Goal: Task Accomplishment & Management: Manage account settings

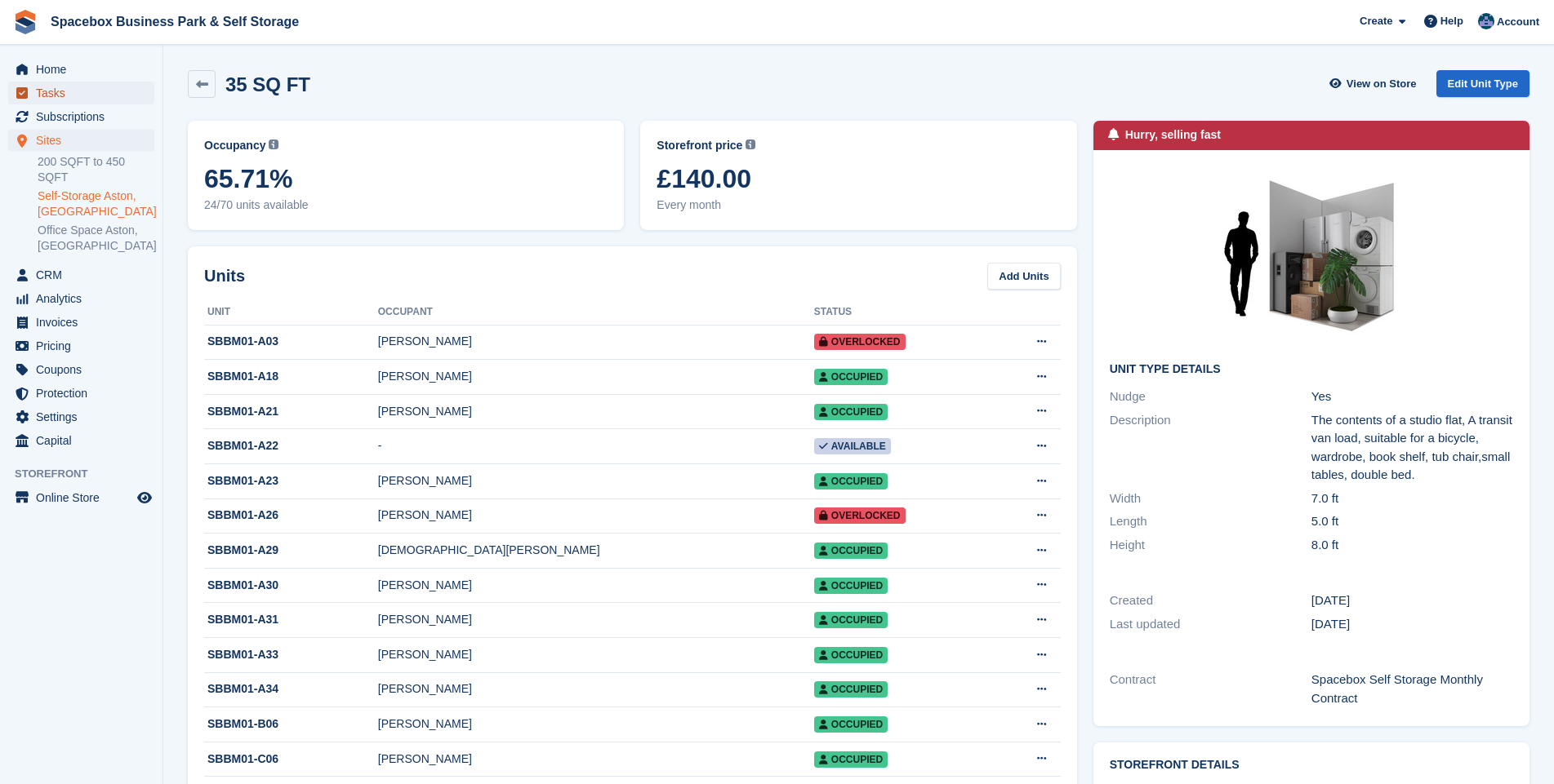
click at [56, 89] on span "Tasks" at bounding box center [85, 93] width 98 height 23
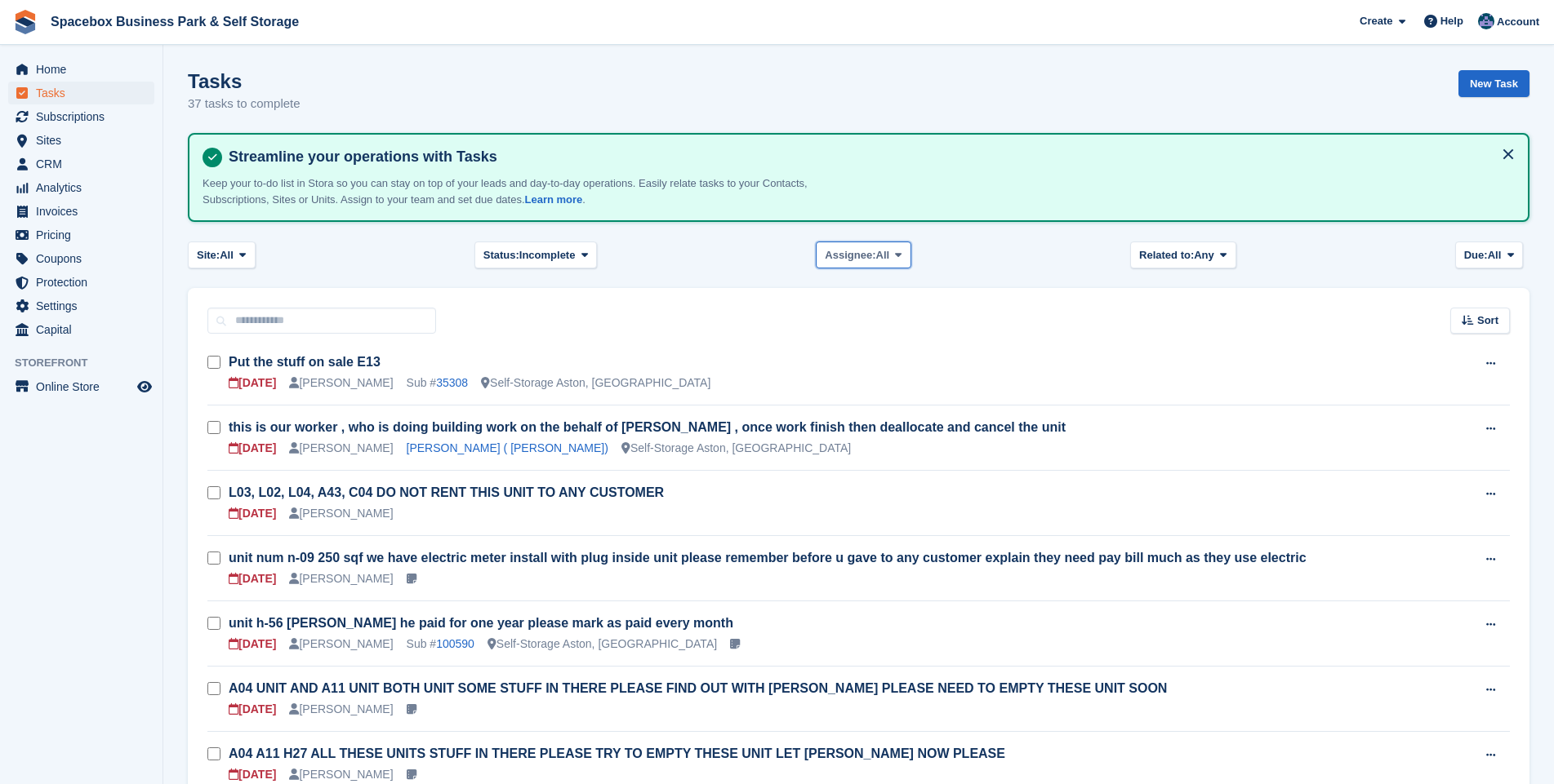
click at [895, 254] on icon at bounding box center [898, 254] width 7 height 11
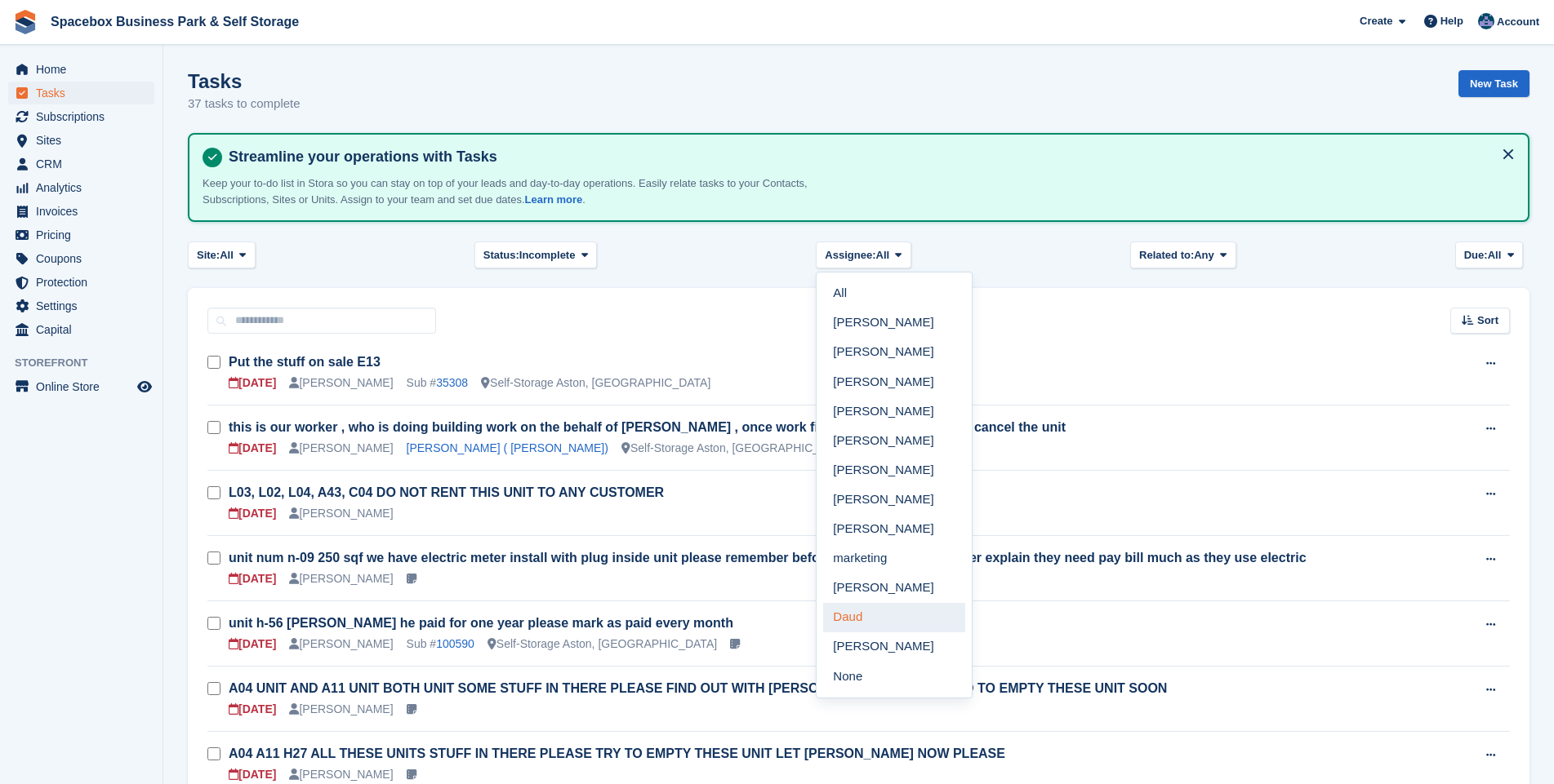
click at [859, 614] on link "Daud" at bounding box center [893, 617] width 142 height 30
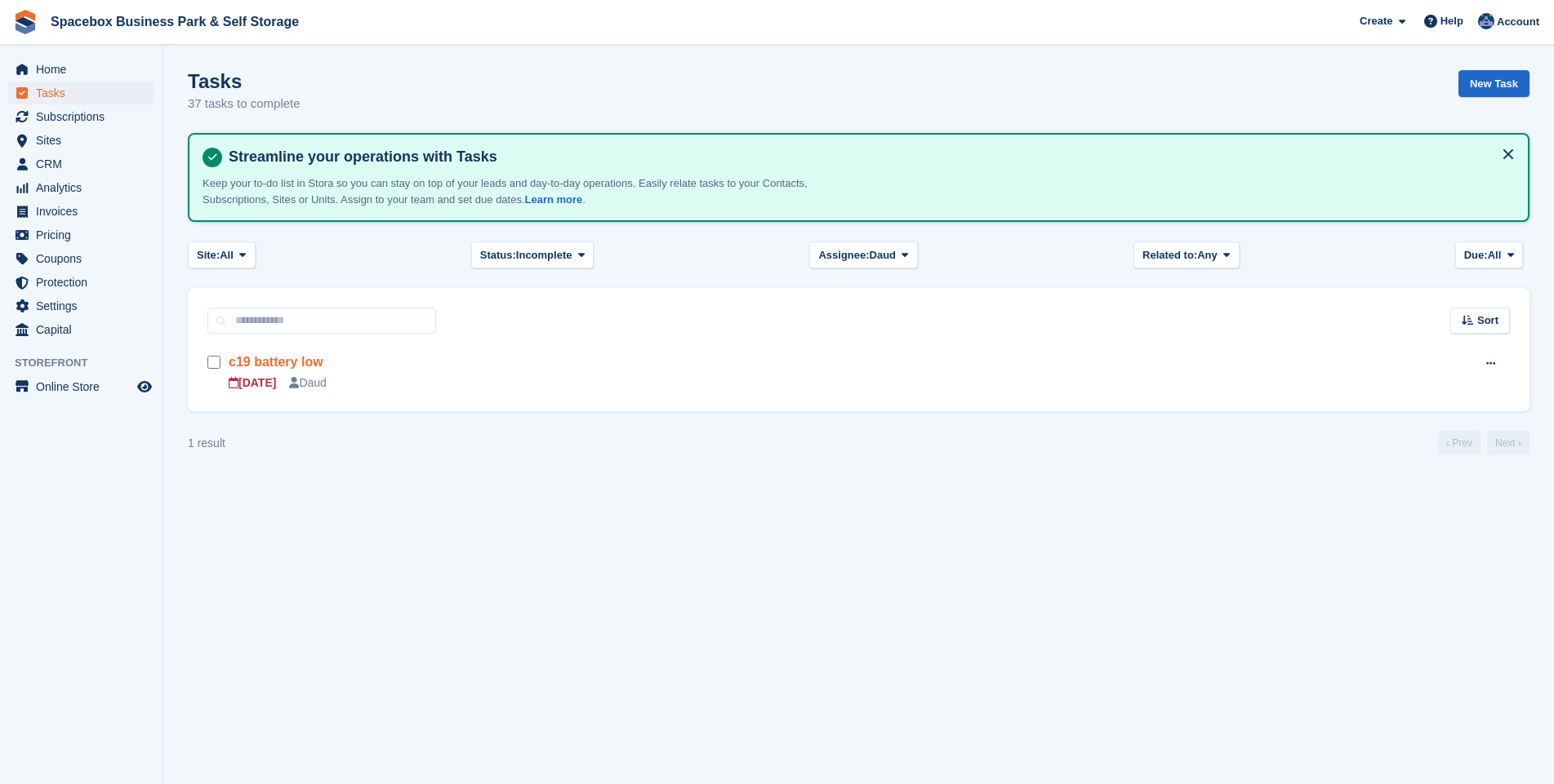
click at [277, 362] on link "c19 battery low" at bounding box center [276, 362] width 94 height 13
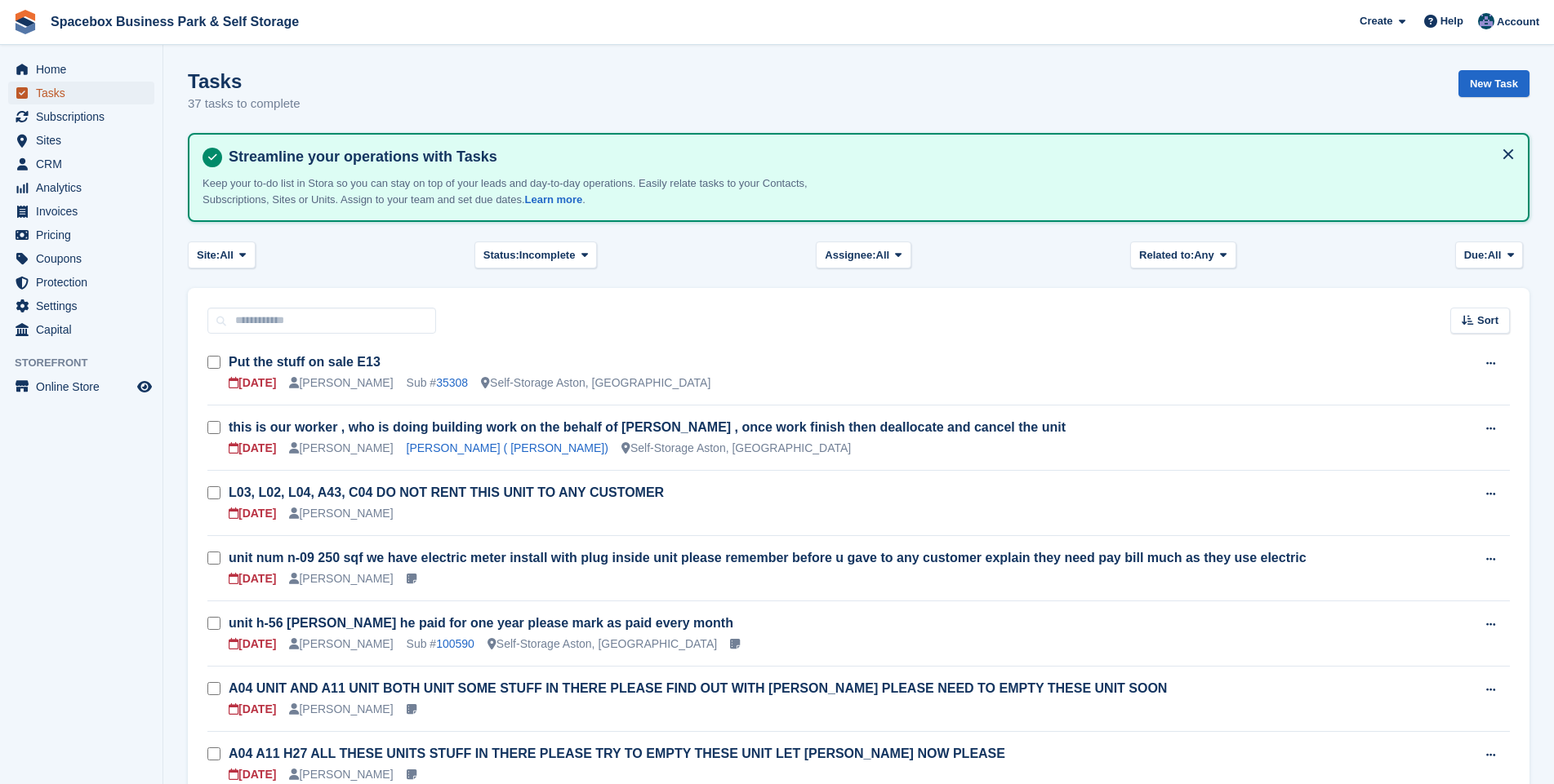
click at [63, 94] on span "Tasks" at bounding box center [85, 93] width 98 height 23
click at [74, 119] on span "Subscriptions" at bounding box center [85, 117] width 98 height 23
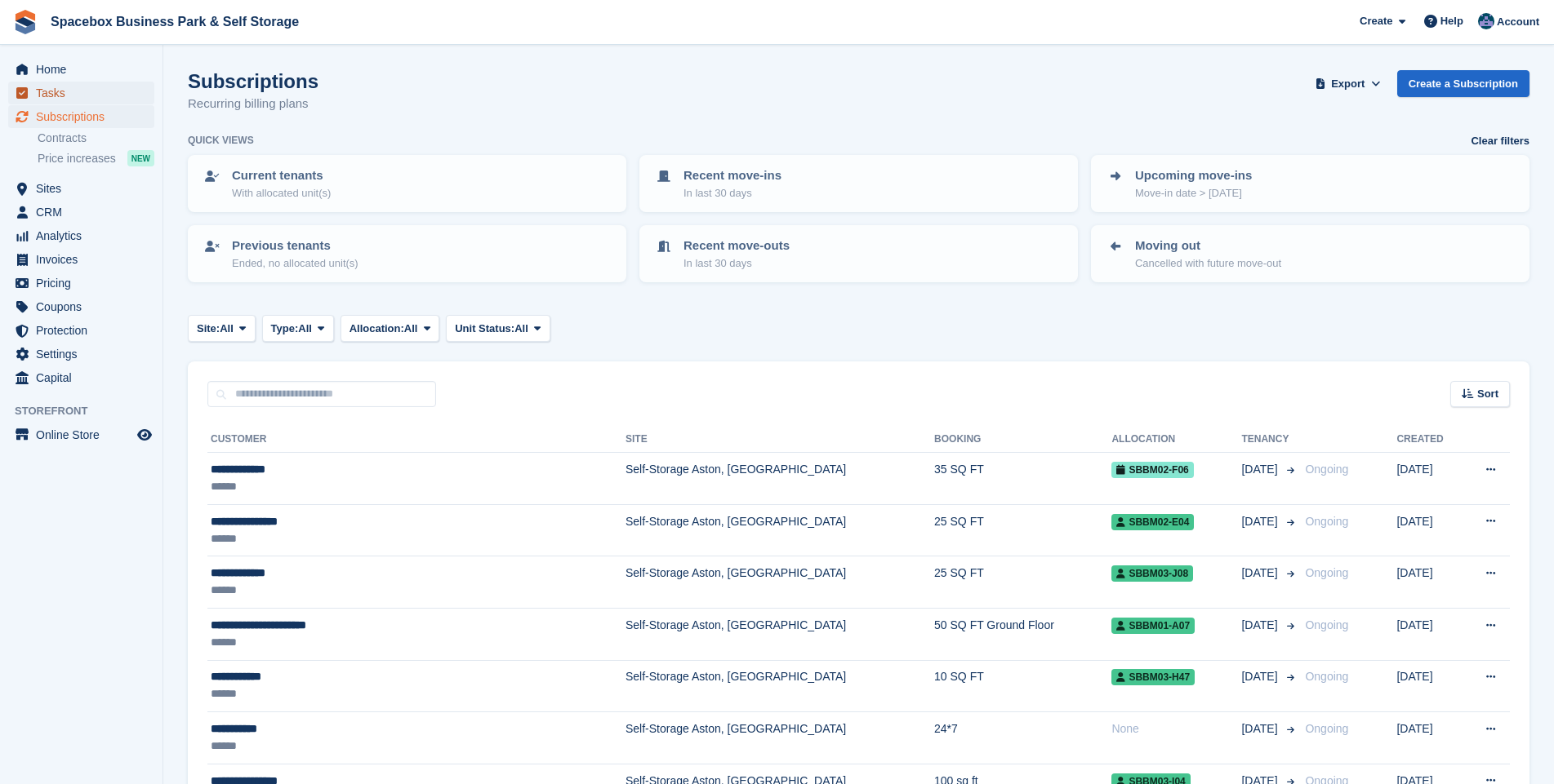
click at [51, 96] on span "Tasks" at bounding box center [85, 93] width 98 height 23
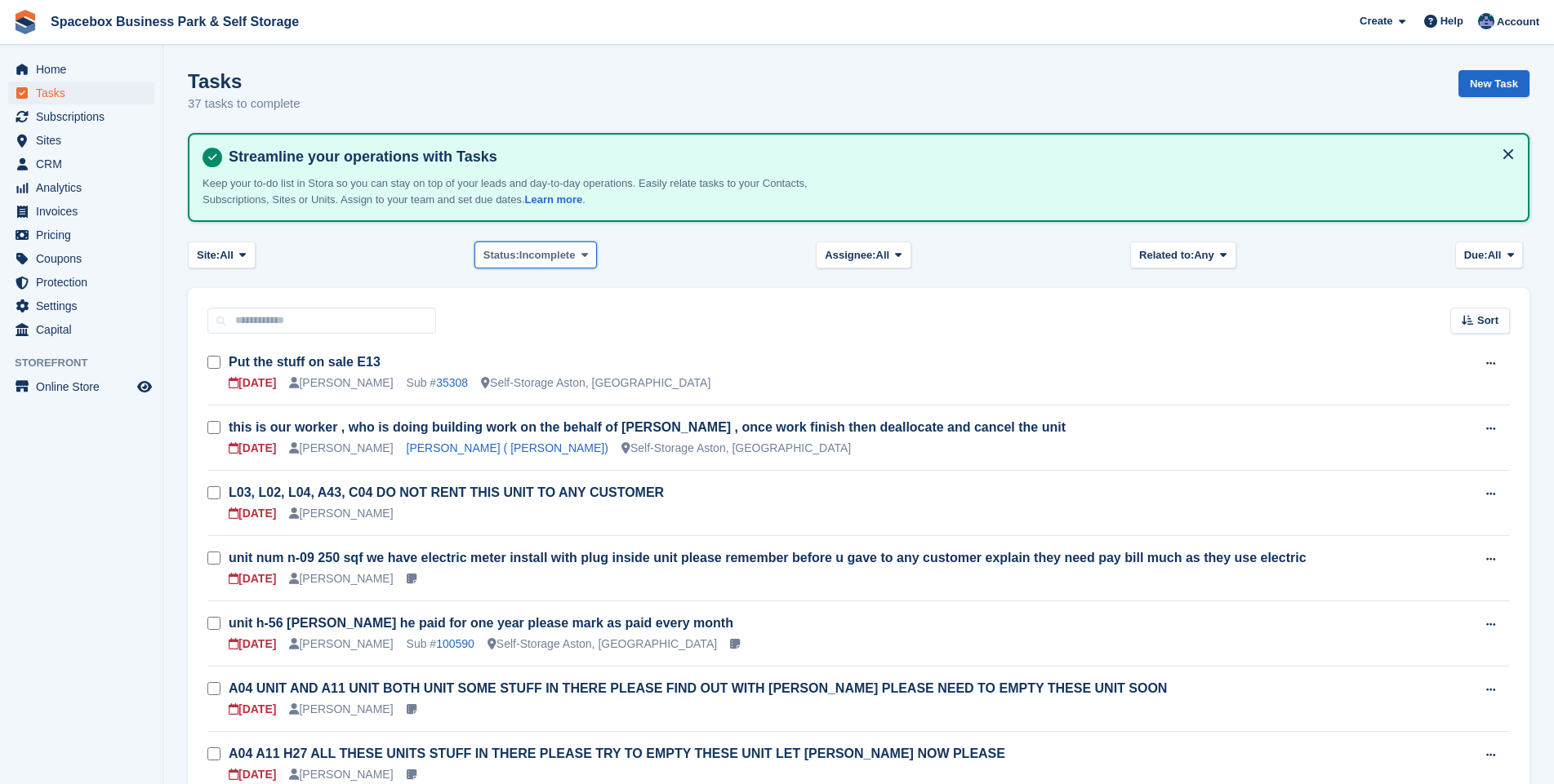
click at [577, 254] on button "Status: Incomplete" at bounding box center [535, 255] width 122 height 27
click at [892, 250] on span at bounding box center [899, 255] width 13 height 13
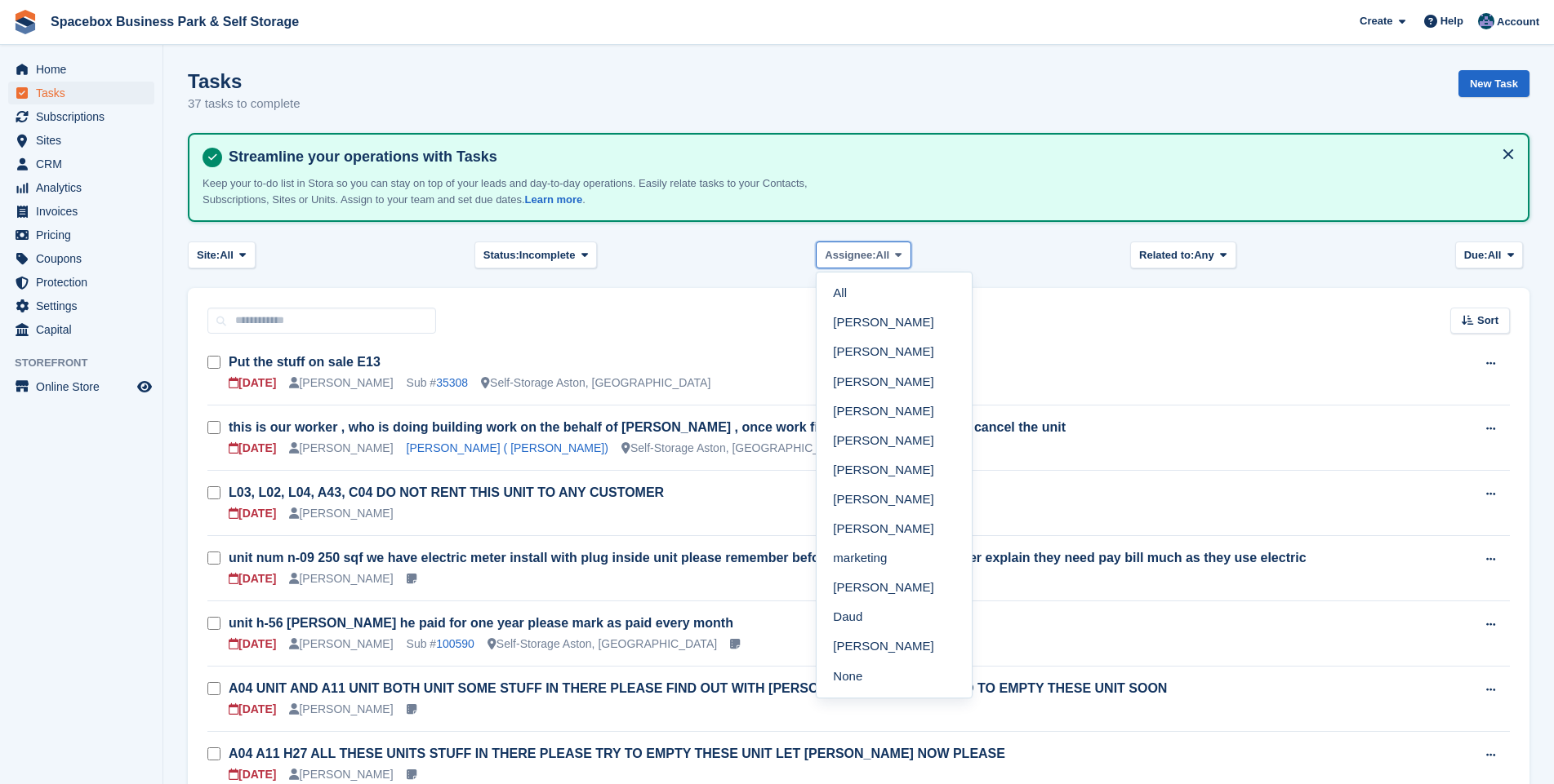
click at [897, 254] on icon at bounding box center [898, 254] width 7 height 11
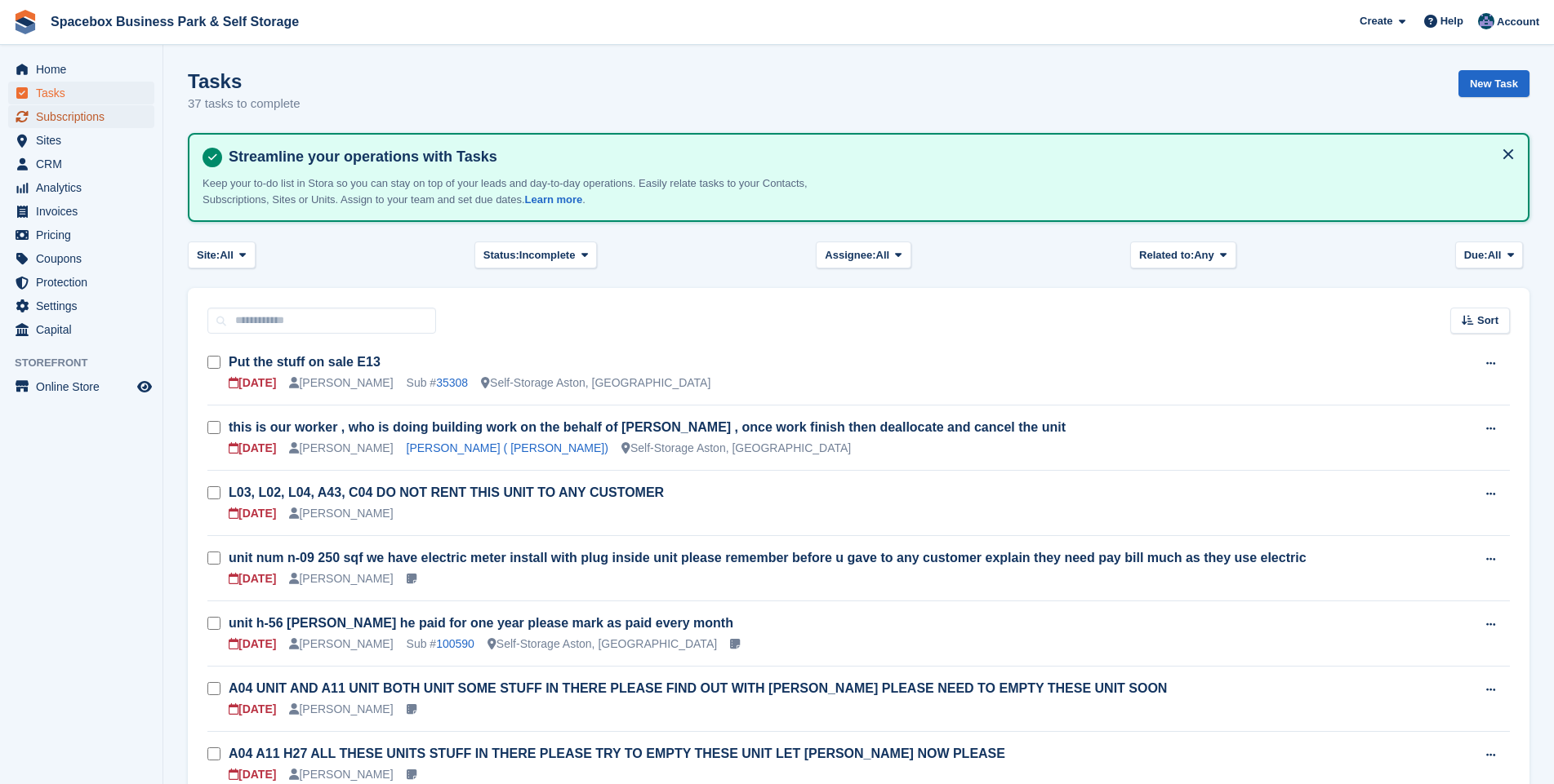
click at [69, 120] on span "Subscriptions" at bounding box center [85, 117] width 98 height 23
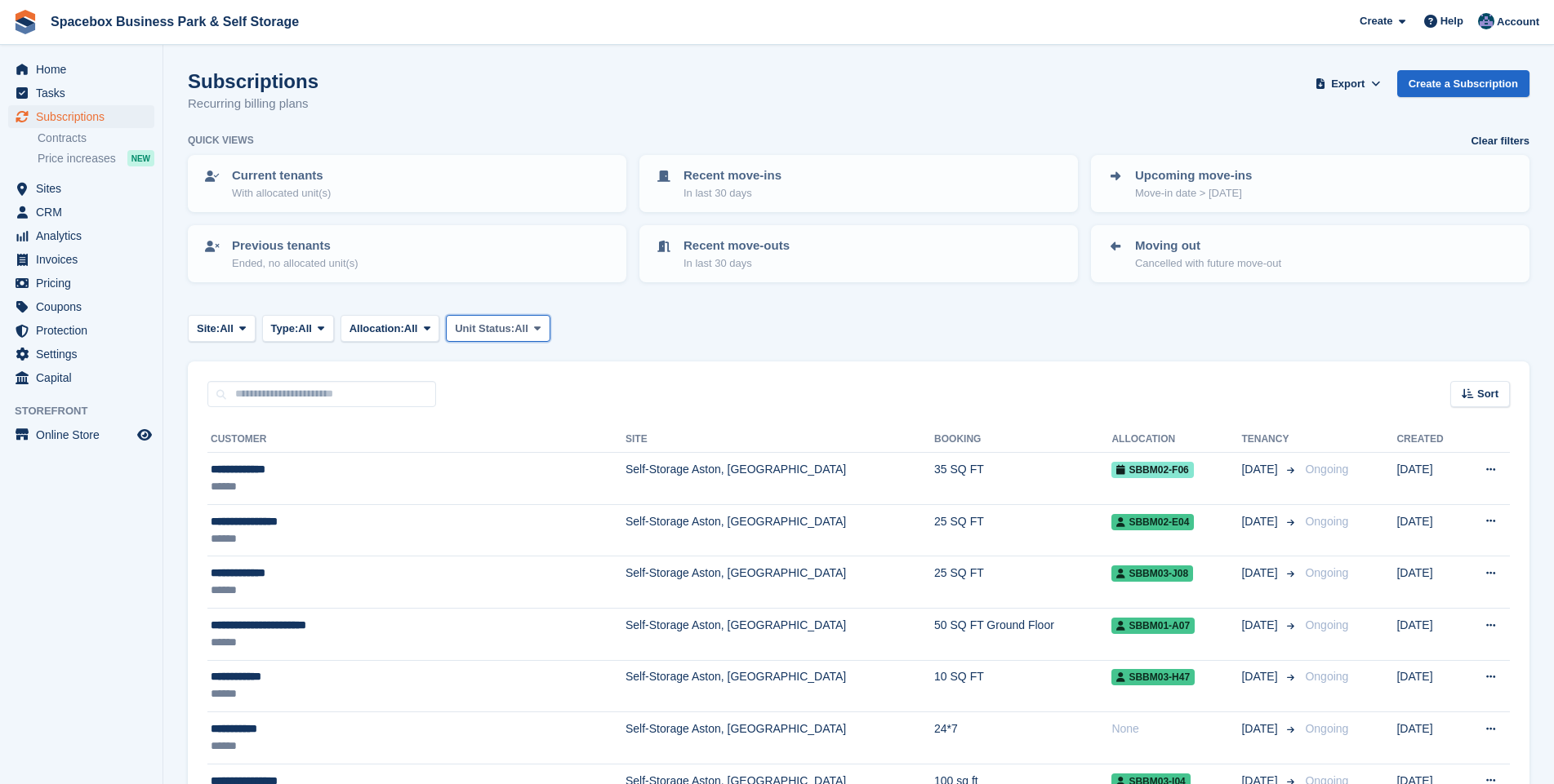
click at [538, 329] on span at bounding box center [538, 328] width 13 height 13
click at [516, 427] on link "Overlocked" at bounding box center [523, 426] width 142 height 30
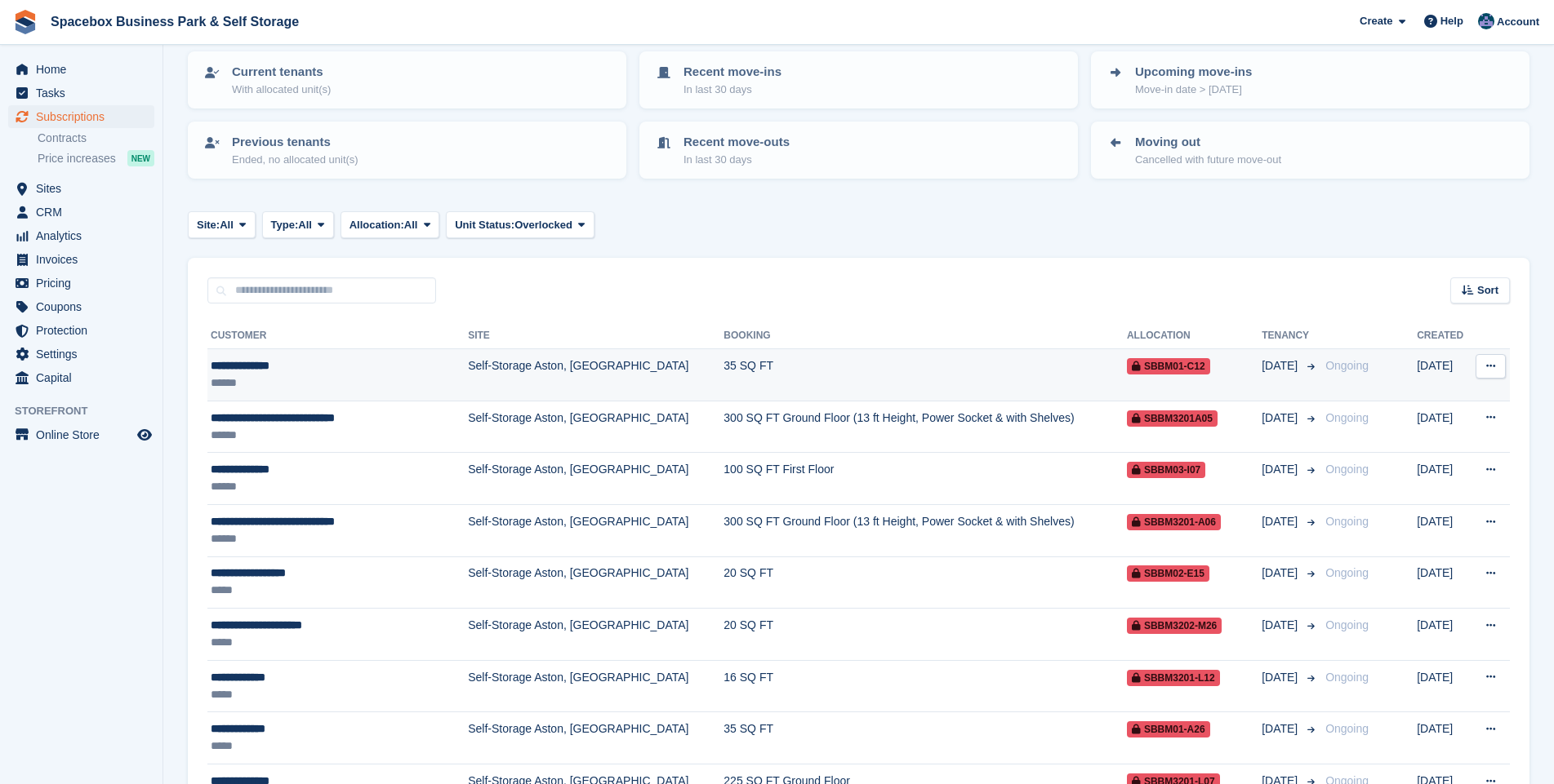
scroll to position [118, 0]
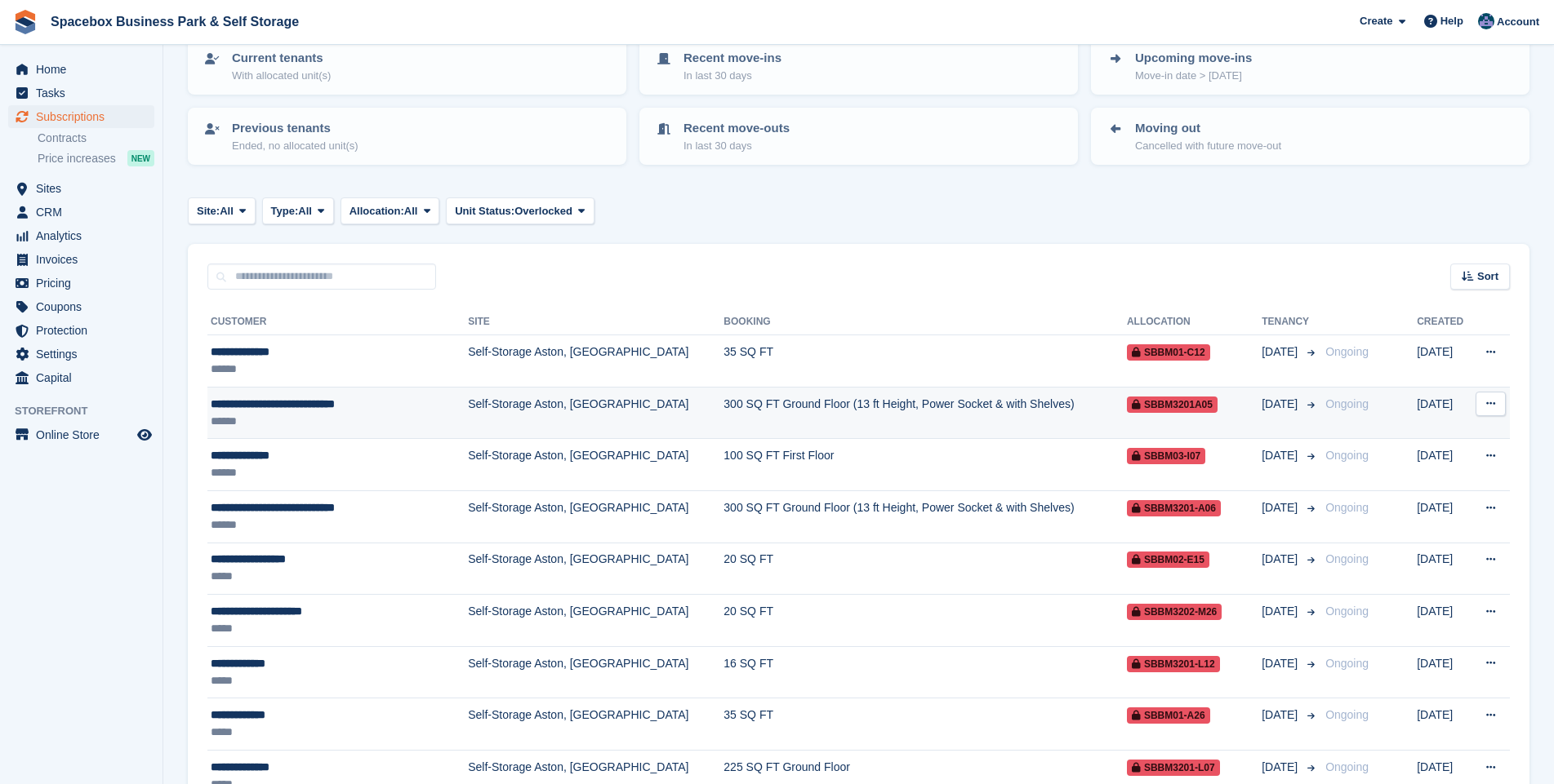
click at [495, 405] on td "Self-Storage Aston, [GEOGRAPHIC_DATA]" at bounding box center [595, 413] width 255 height 52
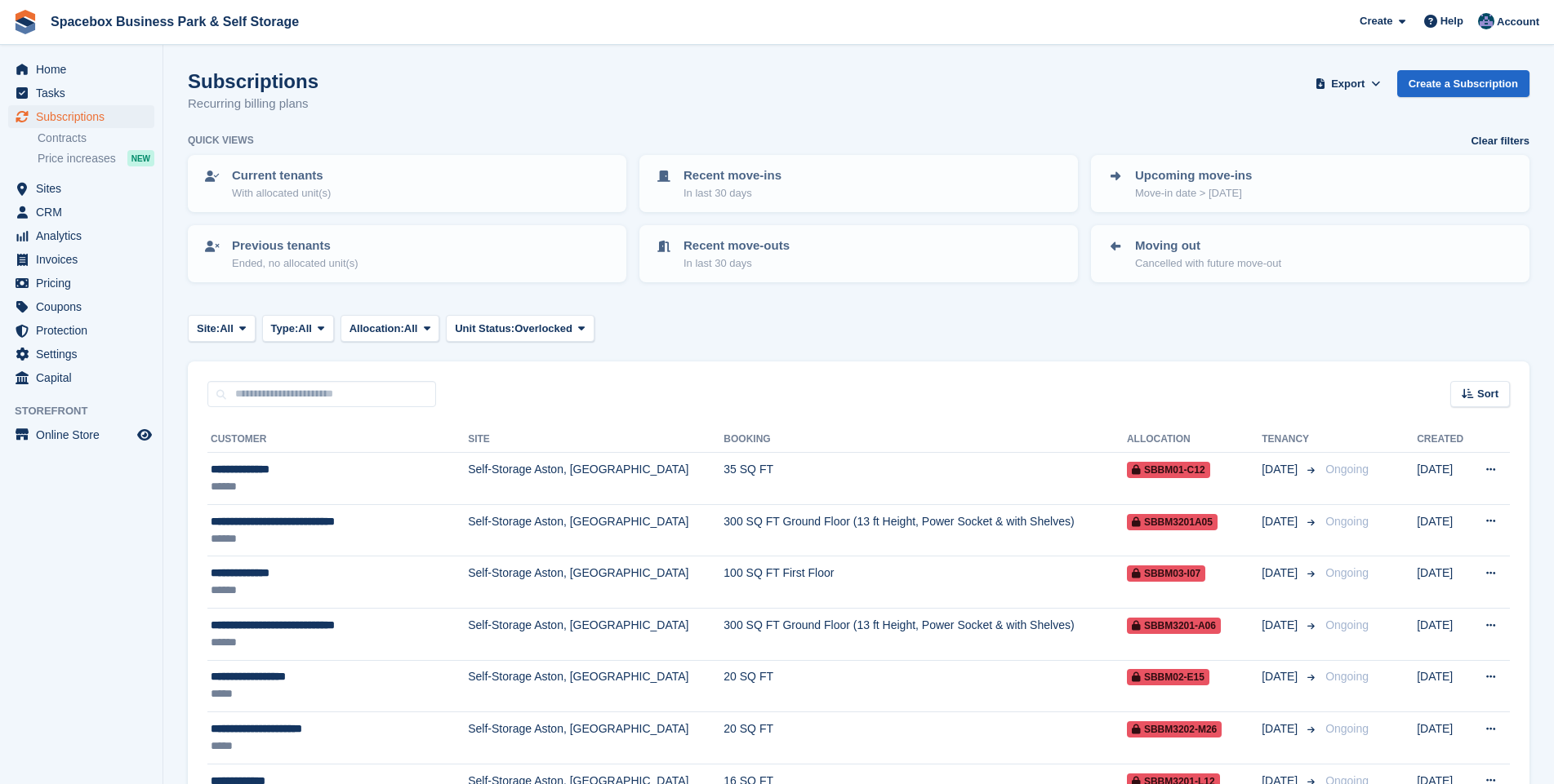
scroll to position [118, 0]
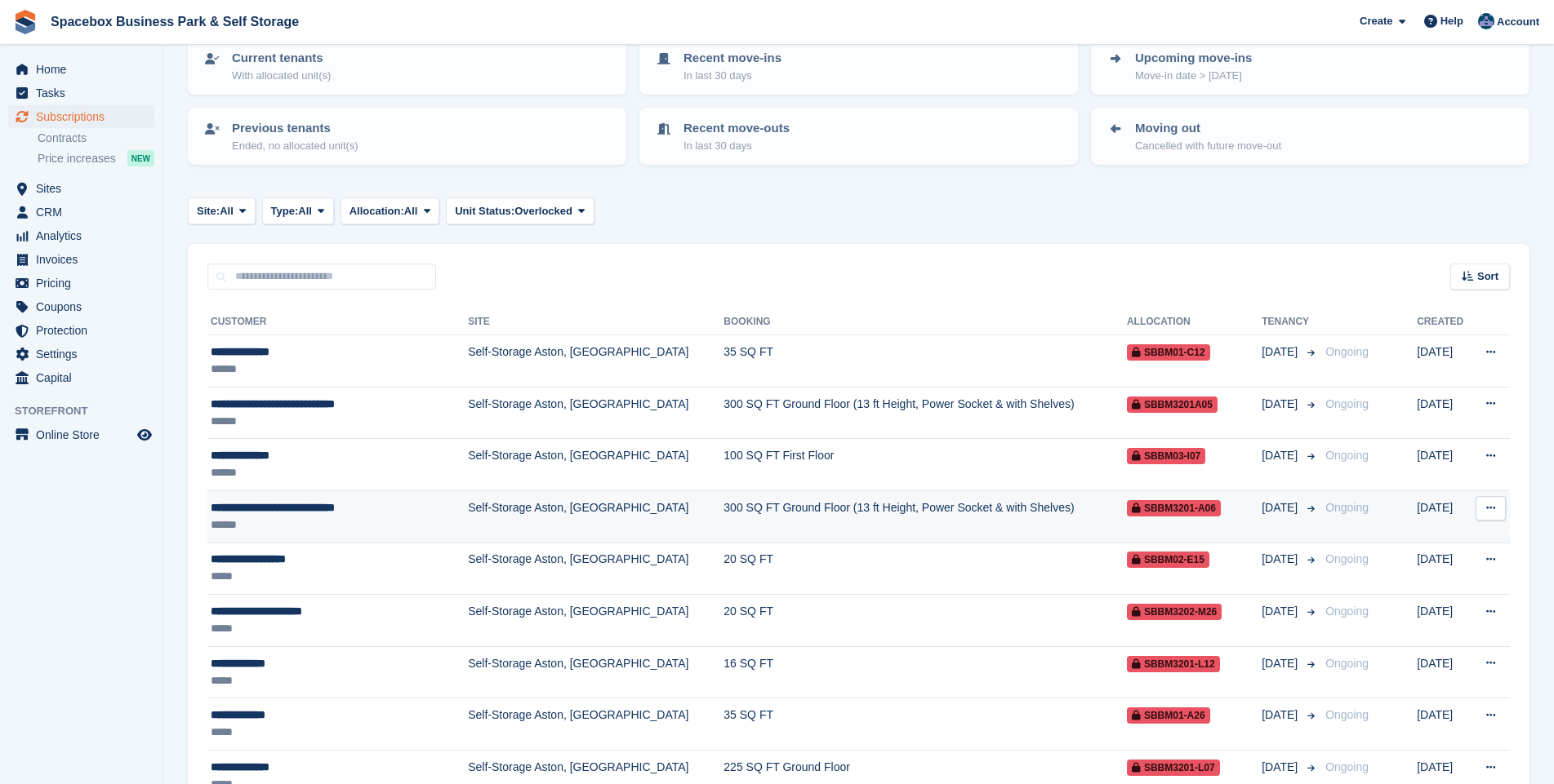
click at [490, 504] on td "Self-Storage Aston, [GEOGRAPHIC_DATA]" at bounding box center [595, 516] width 255 height 52
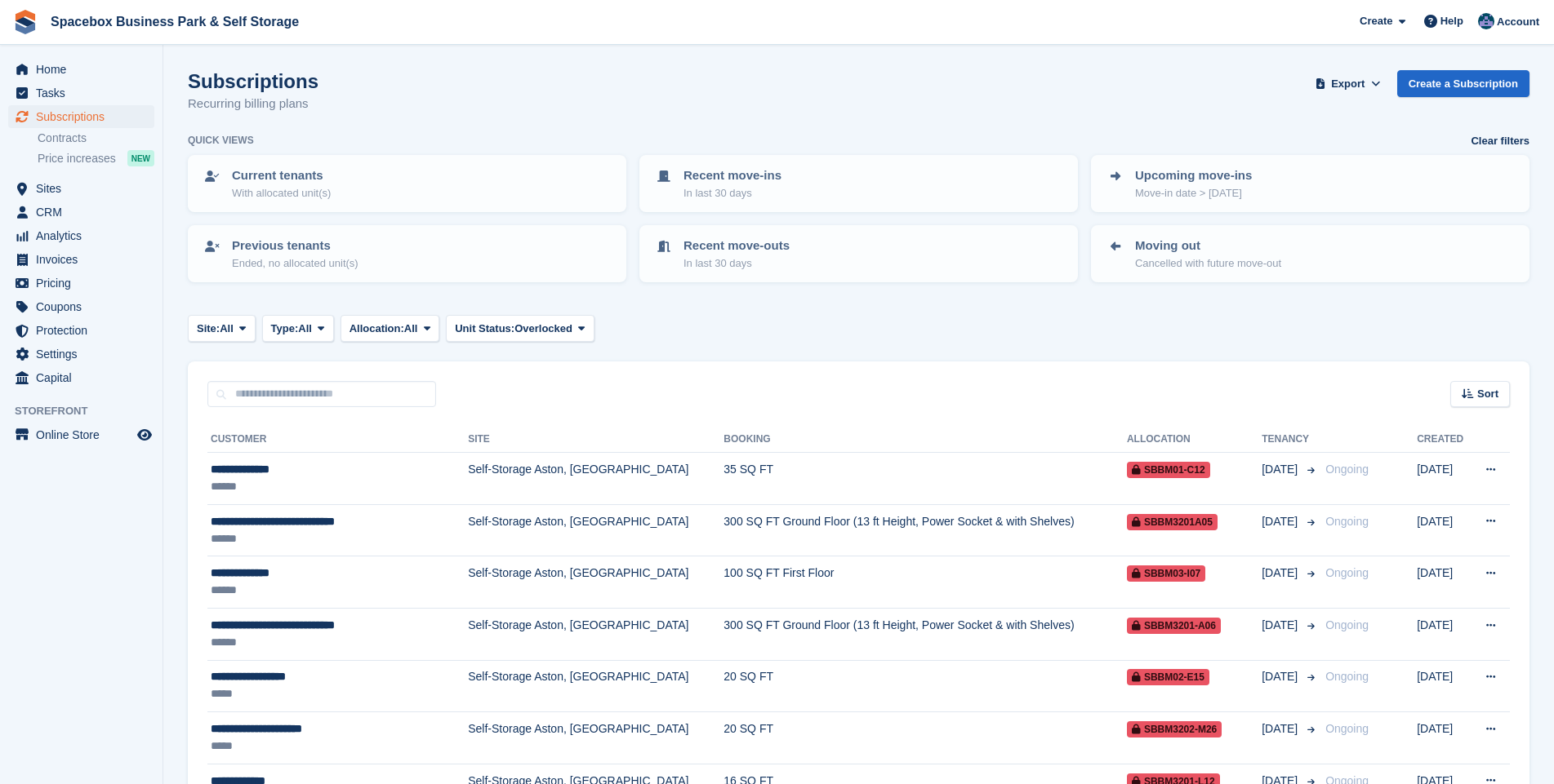
scroll to position [118, 0]
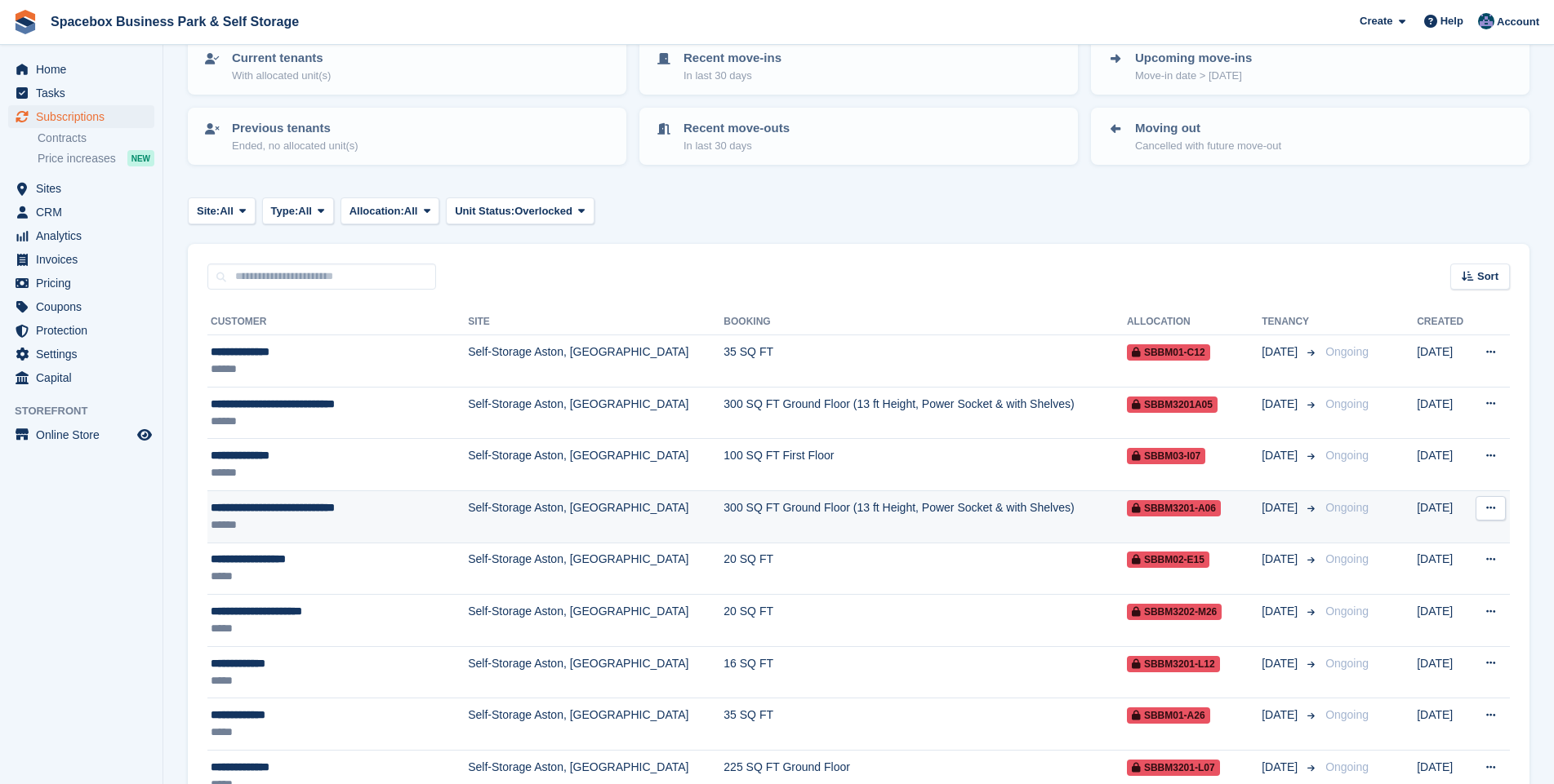
click at [529, 511] on td "Self-Storage Aston, [GEOGRAPHIC_DATA]" at bounding box center [595, 516] width 255 height 52
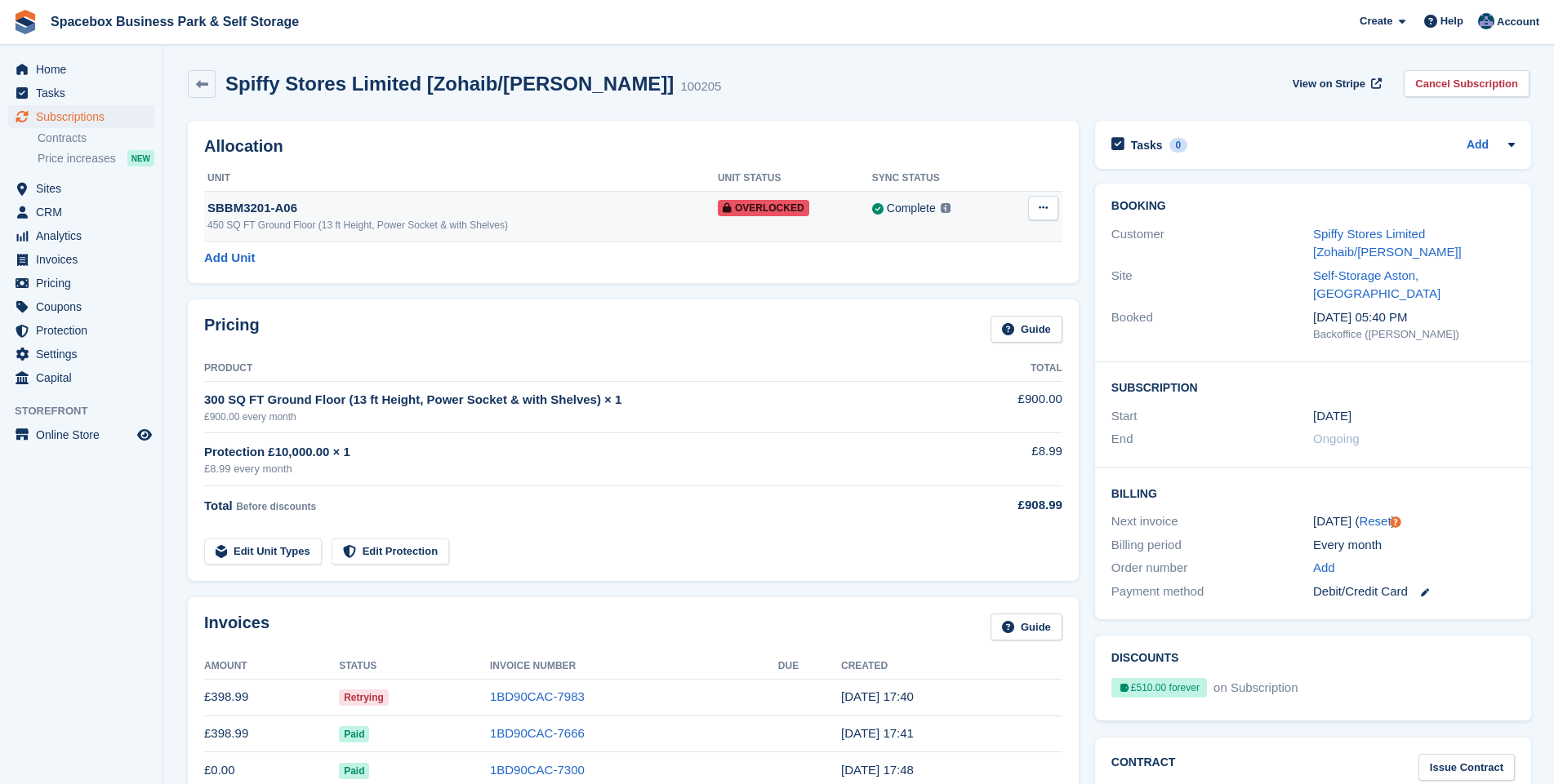
click at [1039, 212] on icon at bounding box center [1042, 207] width 9 height 11
click at [936, 241] on p "Remove Overlock" at bounding box center [979, 240] width 142 height 21
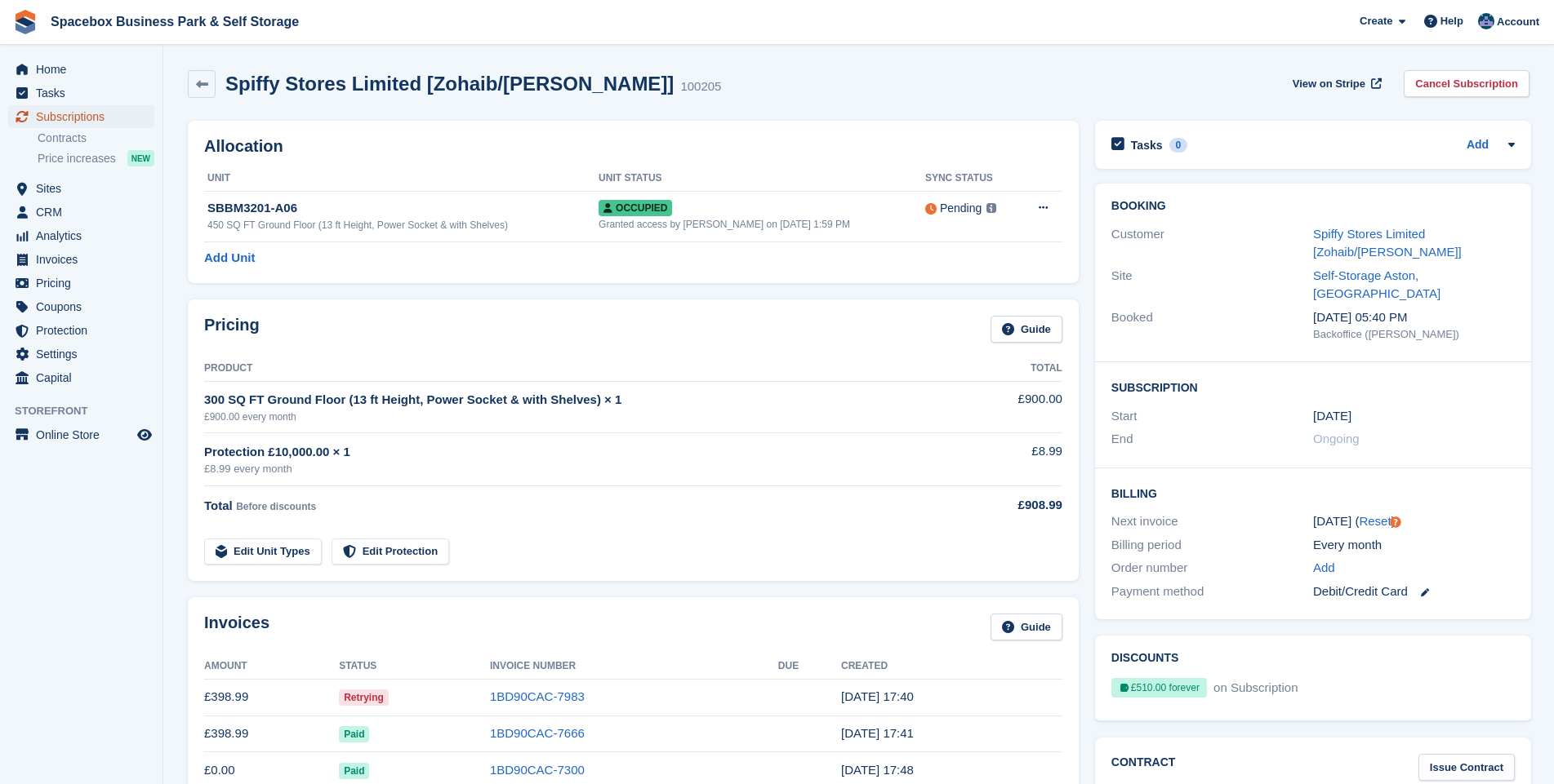
click at [78, 112] on span "Subscriptions" at bounding box center [85, 117] width 98 height 23
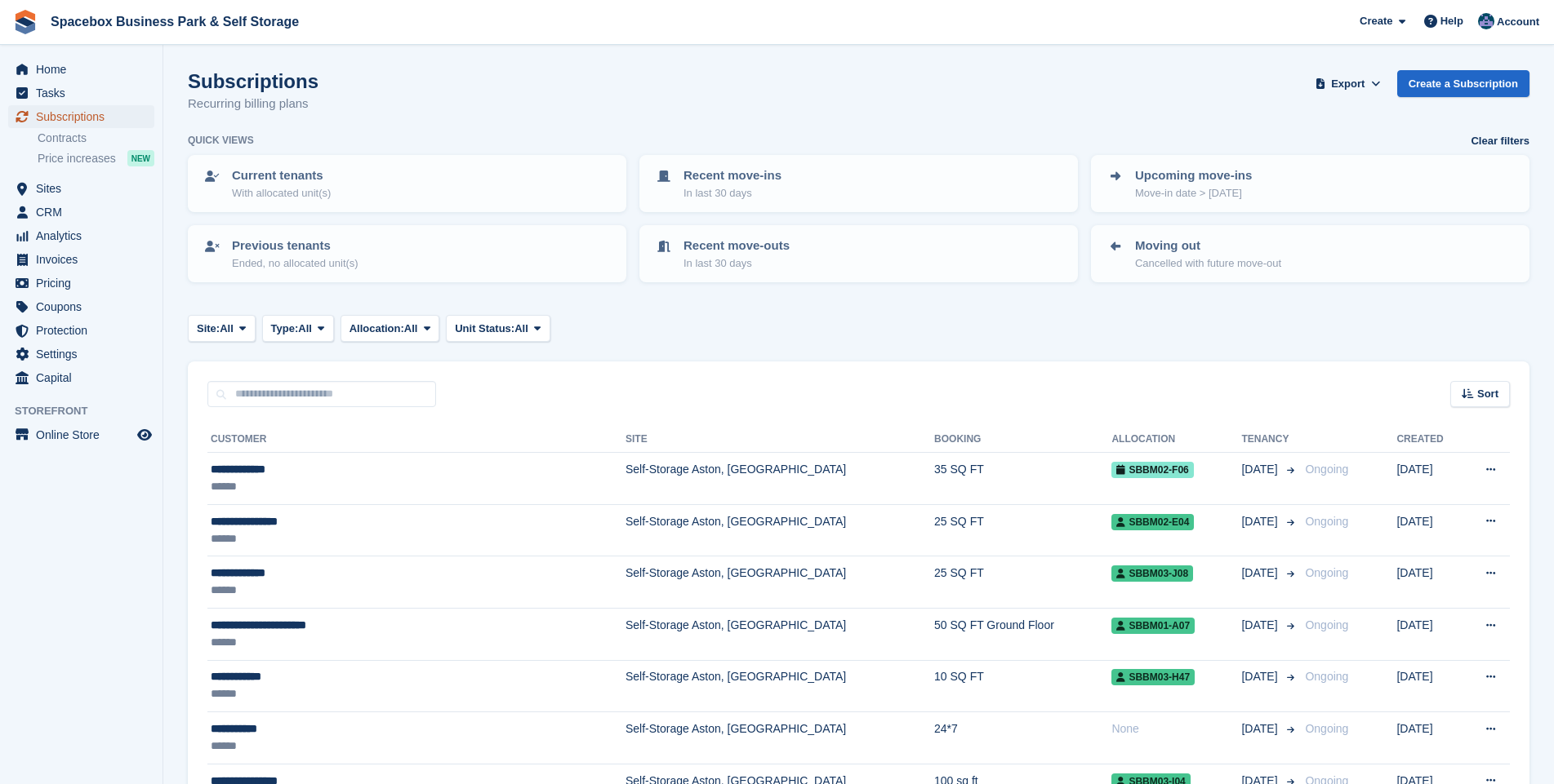
click at [62, 115] on span "Subscriptions" at bounding box center [85, 117] width 98 height 23
